Goal: Information Seeking & Learning: Learn about a topic

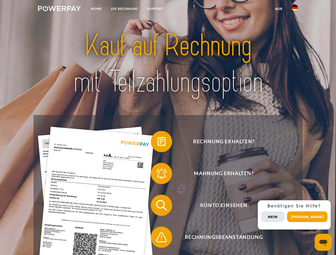
click at [59, 9] on img at bounding box center [59, 8] width 43 height 5
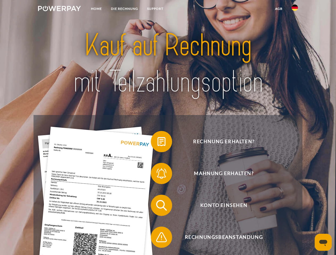
click at [295, 9] on img at bounding box center [294, 8] width 6 height 6
click at [278, 9] on link "agb" at bounding box center [278, 9] width 16 height 10
click at [157, 143] on span at bounding box center [153, 141] width 27 height 27
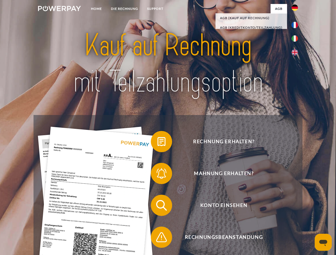
click at [157, 175] on span at bounding box center [153, 173] width 27 height 27
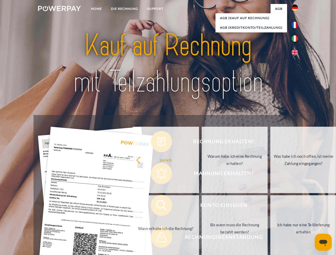
click at [201, 207] on link "Bis wann muss die Rechnung bezahlt werden?" at bounding box center [234, 228] width 66 height 66
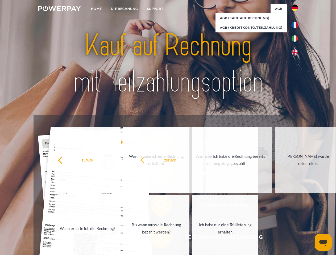
click at [157, 238] on span at bounding box center [153, 237] width 27 height 27
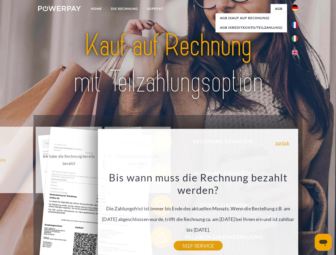
click at [296, 215] on div "Rechnung erhalten? Mahnung erhalten? Konto einsehen" at bounding box center [167, 221] width 268 height 213
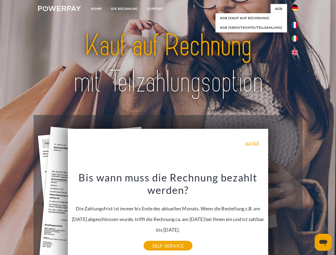
click at [283, 216] on span "Konto einsehen" at bounding box center [223, 205] width 130 height 21
click at [309, 217] on header "Home DIE RECHNUNG SUPPORT" at bounding box center [168, 183] width 336 height 367
